Goal: Task Accomplishment & Management: Complete application form

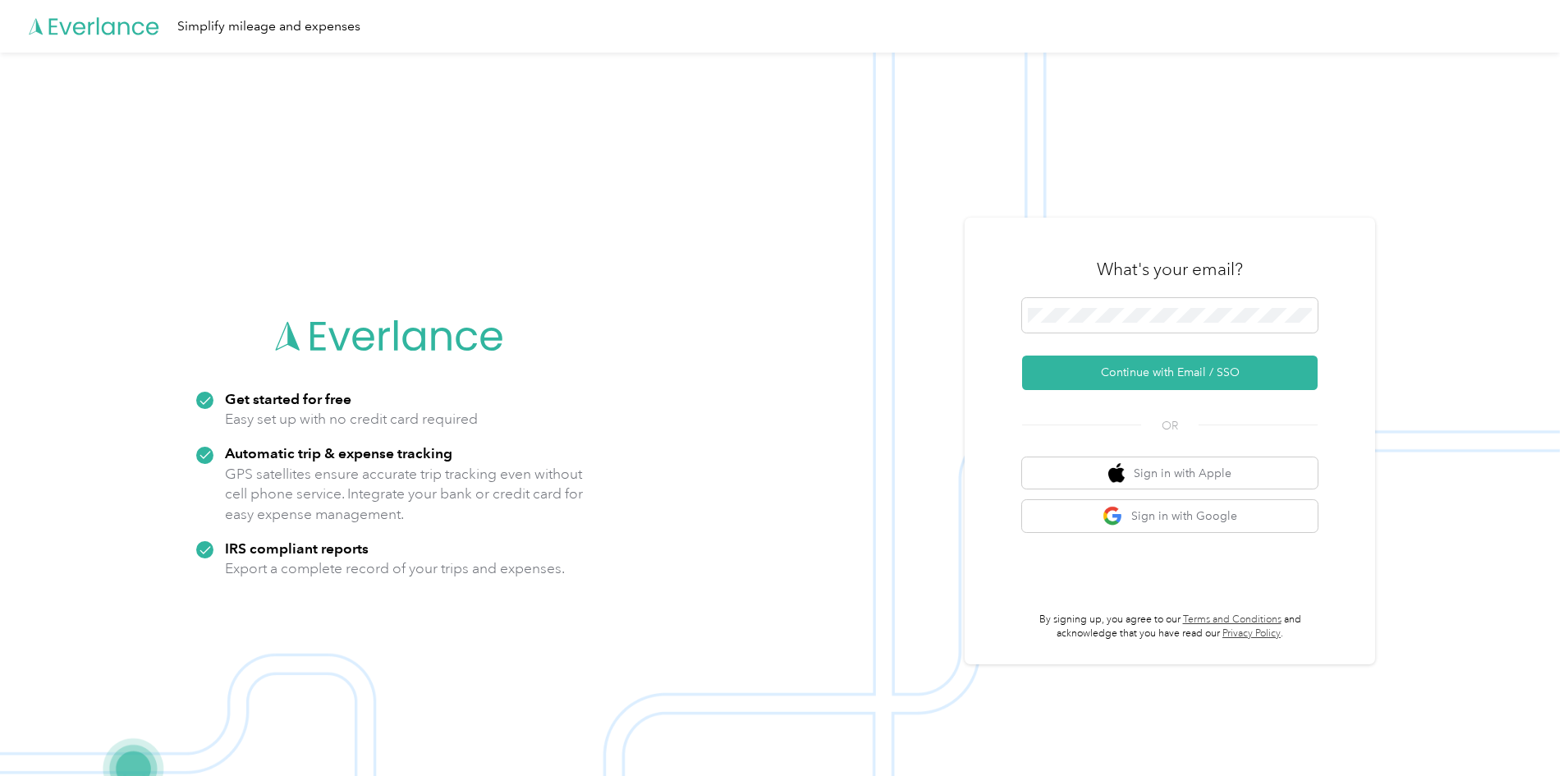
click at [1141, 341] on form "Continue with Email / SSO" at bounding box center [1170, 343] width 295 height 92
click at [1140, 325] on span at bounding box center [1170, 315] width 295 height 34
click at [1137, 372] on button "Continue with Email / SSO" at bounding box center [1170, 372] width 295 height 34
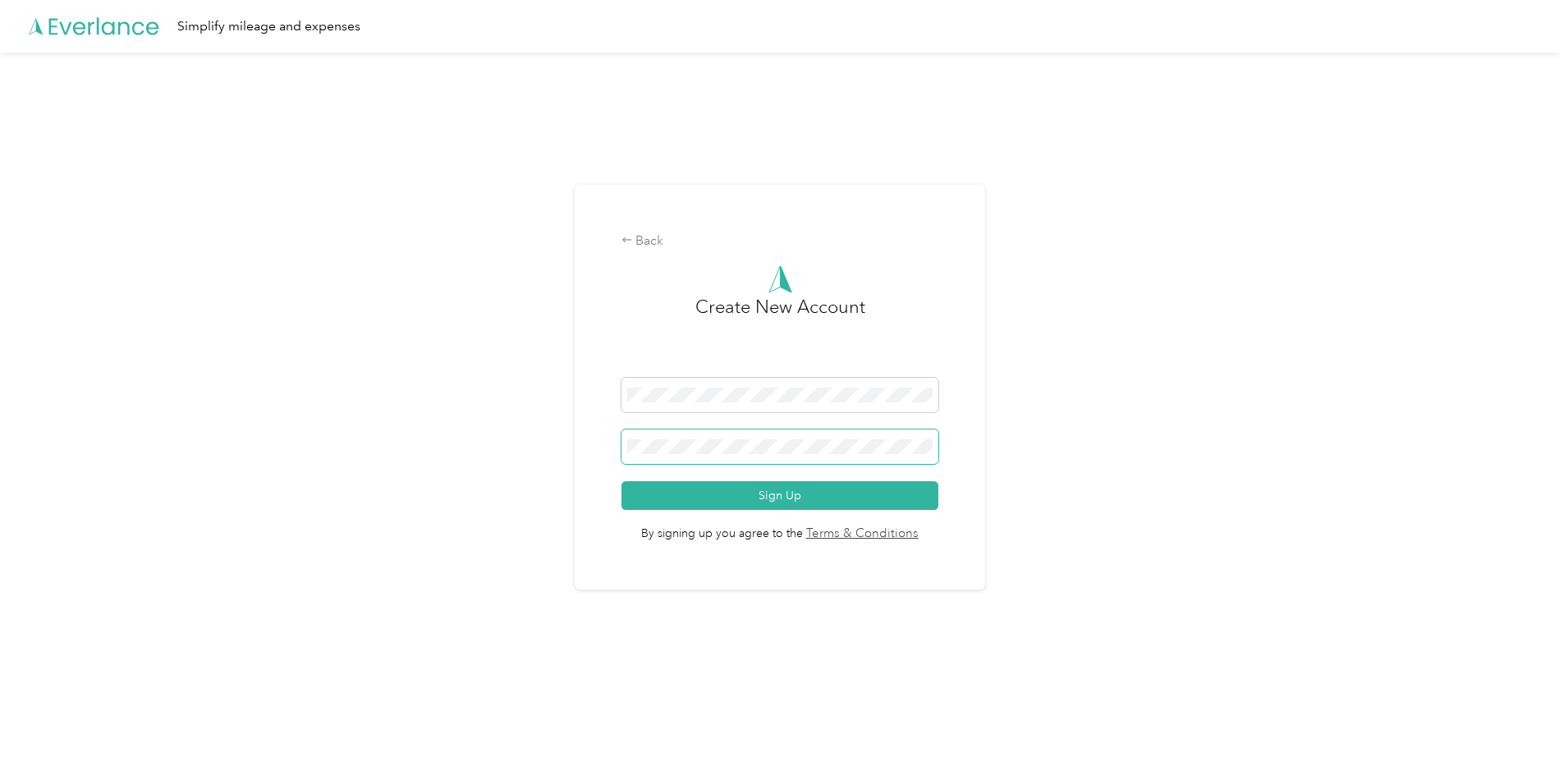
click at [621, 482] on button "Sign Up" at bounding box center [781, 495] width 318 height 29
